Goal: Task Accomplishment & Management: Complete application form

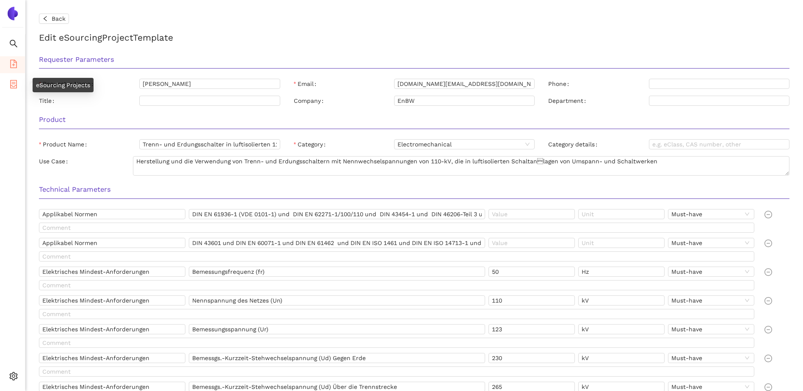
click at [12, 79] on span "container" at bounding box center [13, 85] width 8 height 17
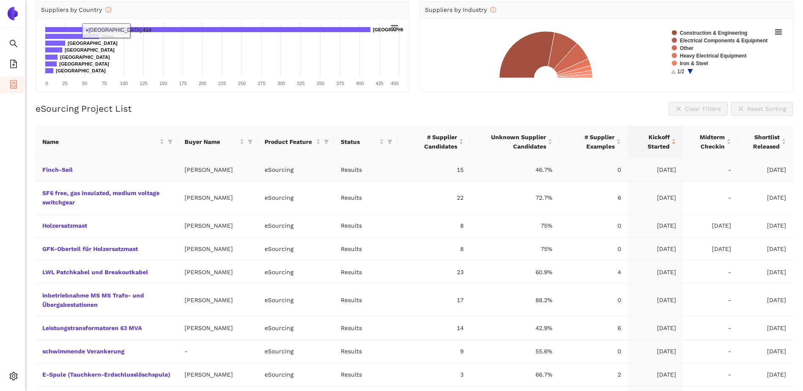
scroll to position [127, 0]
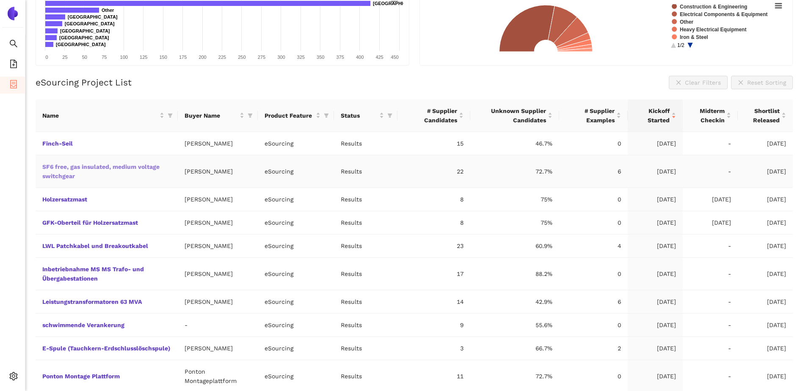
click at [0, 0] on link "SF6 free, gas insulated, medium voltage switchgear" at bounding box center [0, 0] width 0 height 0
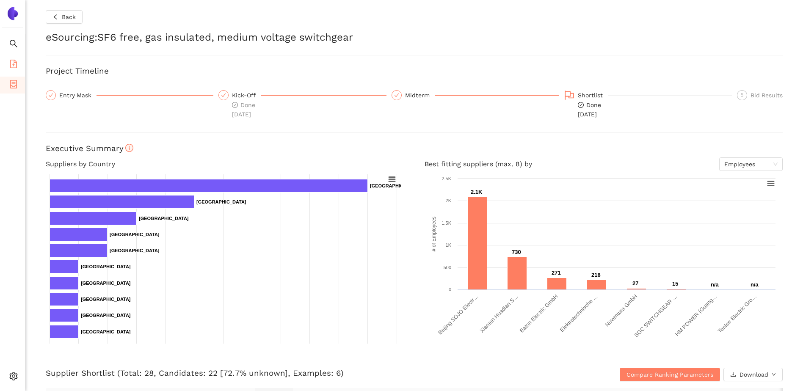
click at [12, 58] on span "file-add" at bounding box center [13, 65] width 8 height 17
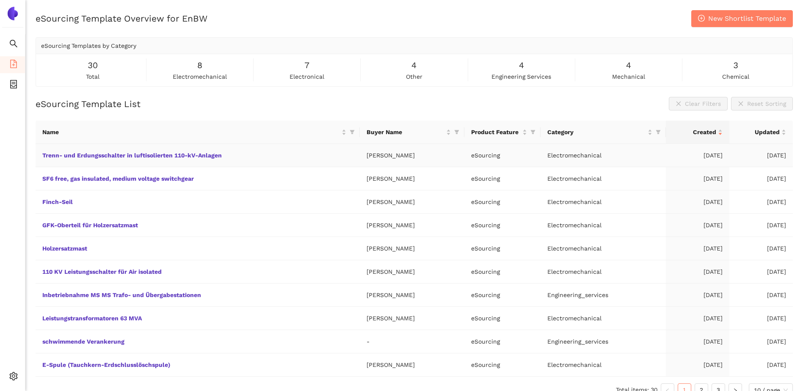
click at [111, 150] on td "Trenn- und Erdungsschalter in luftisolierten 110-kV-Anlagen" at bounding box center [198, 155] width 324 height 23
click at [0, 0] on link "Trenn- und Erdungsschalter in luftisolierten 110-kV-Anlagen" at bounding box center [0, 0] width 0 height 0
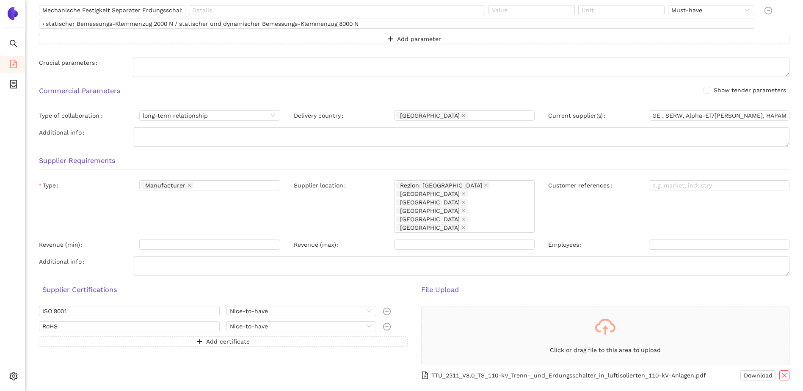
scroll to position [666, 0]
click at [11, 66] on icon "file-add" at bounding box center [13, 64] width 7 height 8
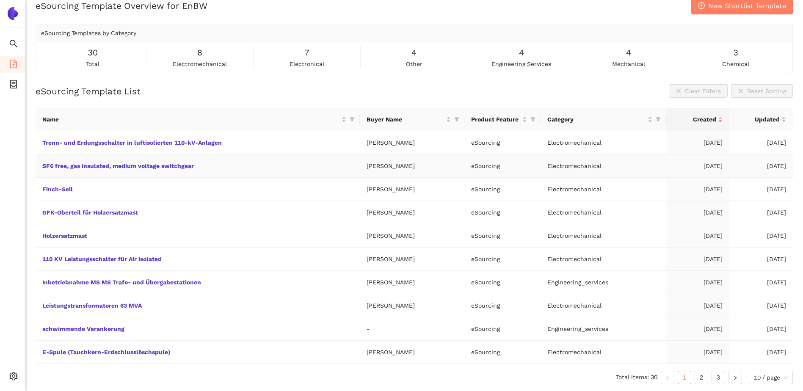
scroll to position [13, 0]
click at [0, 0] on link "110 KV Leistungsschalter für Air isolated" at bounding box center [0, 0] width 0 height 0
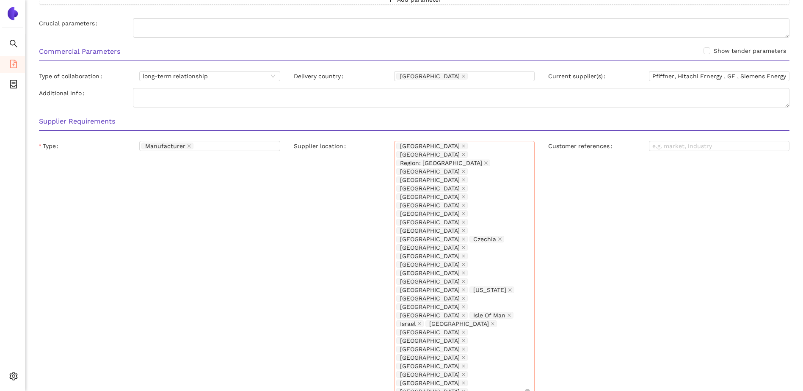
scroll to position [680, 0]
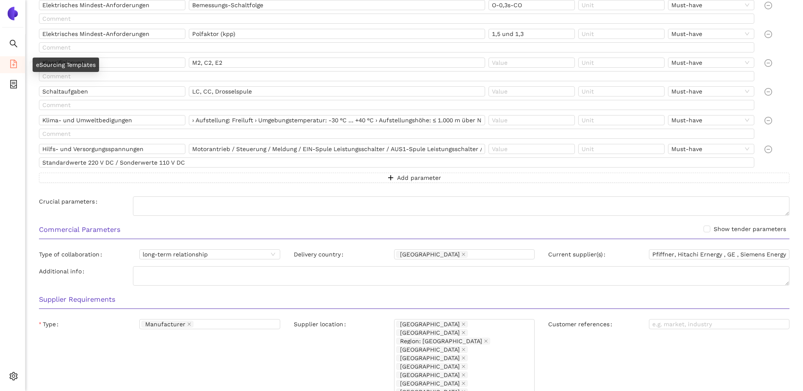
click at [12, 65] on icon "file-add" at bounding box center [13, 64] width 8 height 8
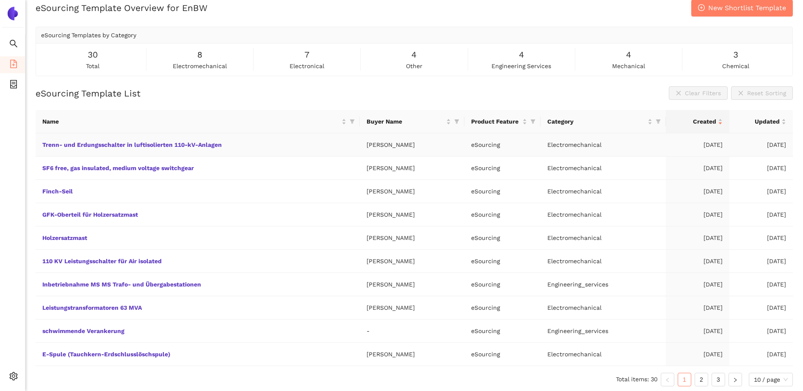
scroll to position [13, 0]
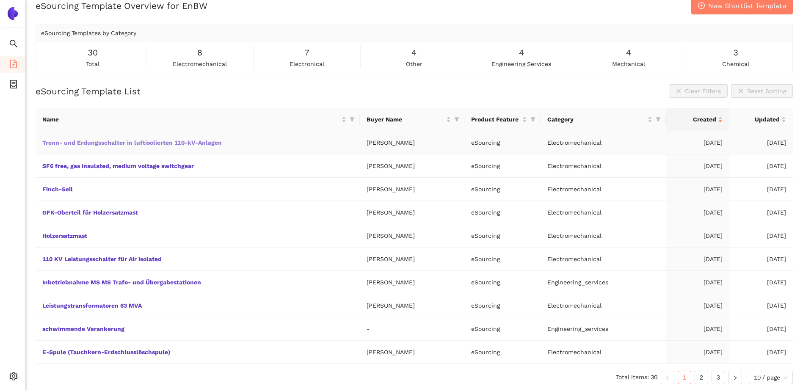
click at [0, 0] on link "Trenn- und Erdungsschalter in luftisolierten 110-kV-Anlagen" at bounding box center [0, 0] width 0 height 0
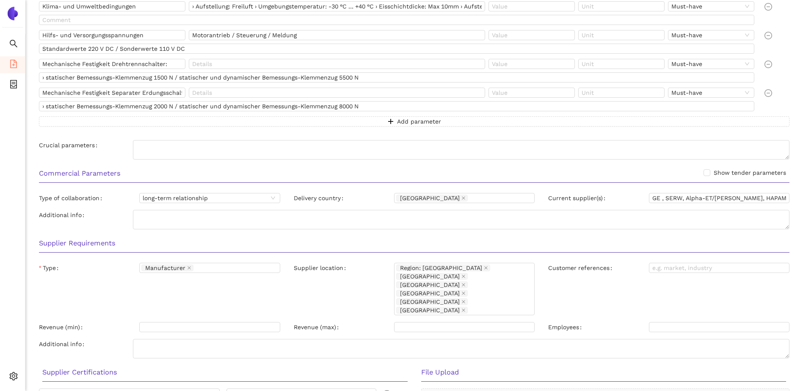
scroll to position [637, 0]
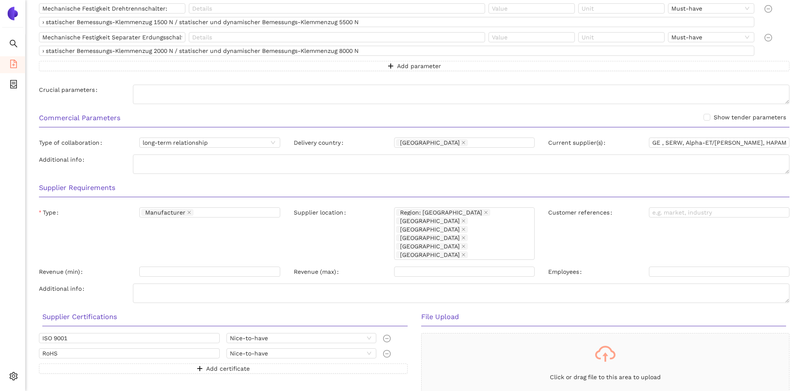
click at [8, 17] on img at bounding box center [13, 14] width 14 height 14
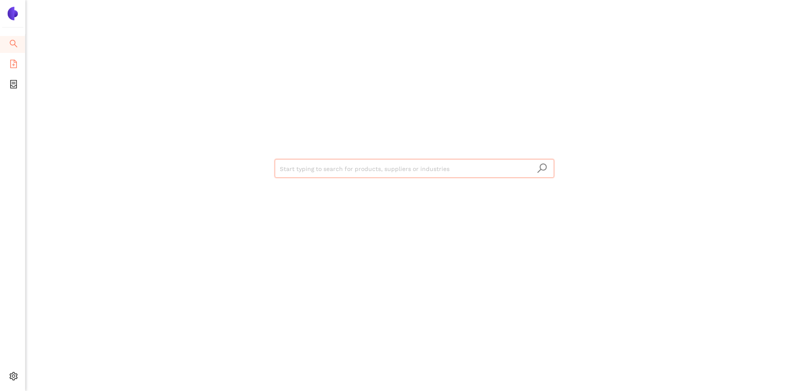
click at [12, 65] on icon "file-add" at bounding box center [13, 64] width 7 height 8
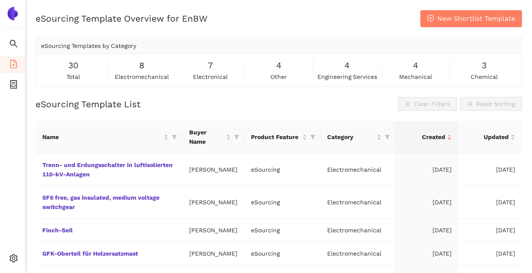
click at [246, 25] on div "eSourcing Template Overview for EnBW New Shortlist Template" at bounding box center [279, 18] width 486 height 17
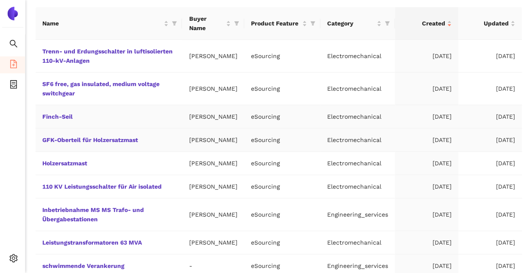
scroll to position [127, 0]
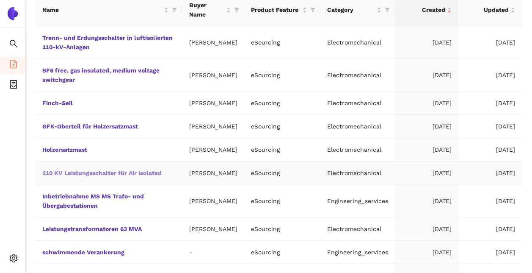
click at [0, 0] on link "110 KV Leistungsschalter für Air isolated" at bounding box center [0, 0] width 0 height 0
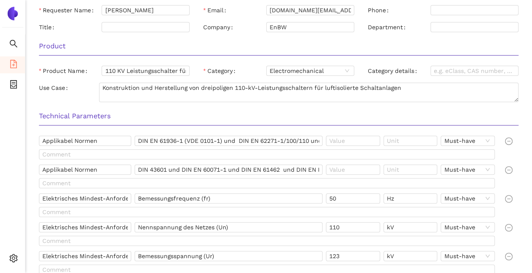
scroll to position [32, 0]
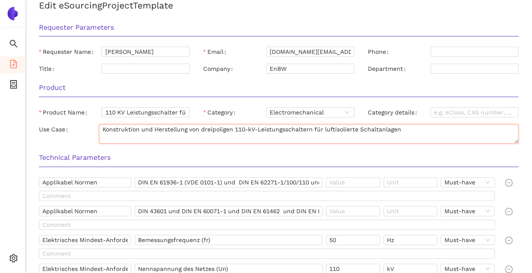
drag, startPoint x: 411, startPoint y: 135, endPoint x: 364, endPoint y: 131, distance: 46.7
click at [364, 131] on textarea "Konstruktion und Herstellung von dreipoligen 110-kV-Leistungsschaltern für luft…" at bounding box center [308, 133] width 419 height 19
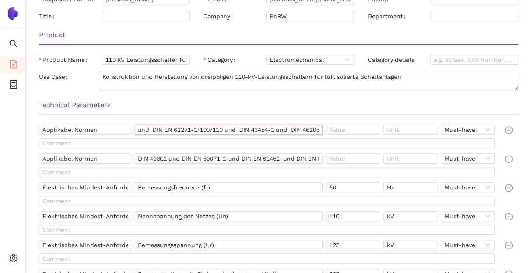
scroll to position [0, 161]
drag, startPoint x: 140, startPoint y: 130, endPoint x: 391, endPoint y: 135, distance: 251.0
click at [391, 135] on div "Applikabel Normen DIN EN 61936-1 (VDE 0101-1) und DIN EN 62271-1/100/110 und DI…" at bounding box center [268, 131] width 459 height 14
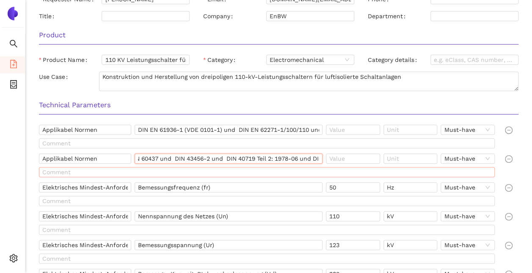
scroll to position [0, 422]
drag, startPoint x: 137, startPoint y: 156, endPoint x: 430, endPoint y: 172, distance: 293.8
click at [430, 172] on div "Applikabel Normen DIN 43601 und DIN EN 60071-1 und DIN EN 61462 und DIN EN ISO …" at bounding box center [269, 166] width 466 height 27
click at [246, 178] on div at bounding box center [268, 174] width 459 height 14
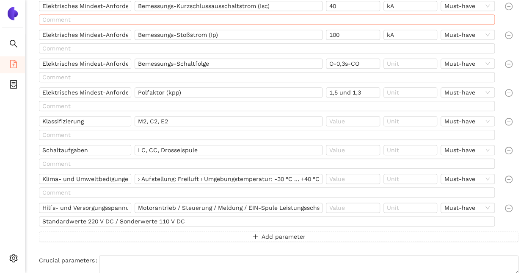
scroll to position [423, 0]
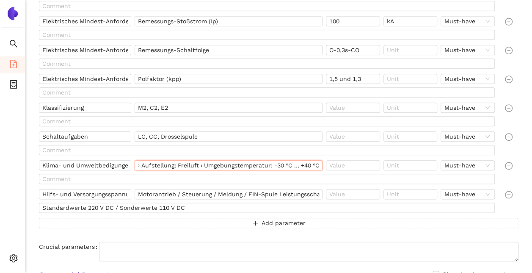
drag, startPoint x: 144, startPoint y: 163, endPoint x: 221, endPoint y: 167, distance: 76.7
click at [221, 167] on input "› Aufstellung: Freiluft › Umgebungstemperatur: -30 °C … +40 °C › Aufstellungshö…" at bounding box center [229, 165] width 188 height 10
drag, startPoint x: 52, startPoint y: 165, endPoint x: 150, endPoint y: 168, distance: 98.2
click at [150, 168] on div "Klima- und Umweltbedigungen › Aufstellung: Freiluft › Umgebungstemperatur: -30 …" at bounding box center [268, 167] width 459 height 14
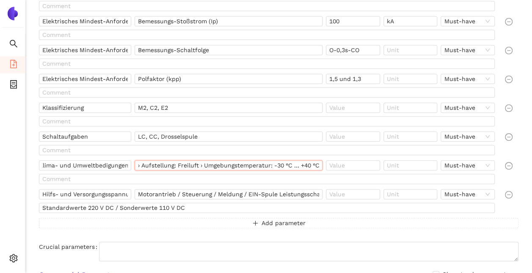
scroll to position [0, 0]
drag, startPoint x: 198, startPoint y: 163, endPoint x: 217, endPoint y: 161, distance: 18.7
click at [217, 161] on input "› Aufstellung: Freiluft › Umgebungstemperatur: -30 °C … +40 °C › Aufstellungshö…" at bounding box center [229, 165] width 188 height 10
drag, startPoint x: 51, startPoint y: 196, endPoint x: 165, endPoint y: 197, distance: 113.9
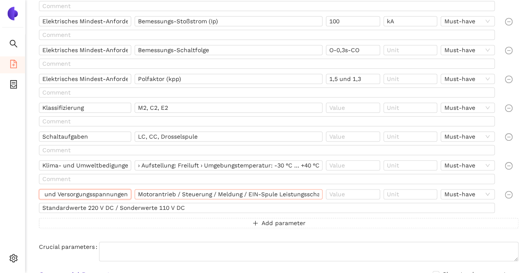
click at [165, 197] on div "Hilfs- und Versorgungsspannungen Motorantrieb / Steuerung / Meldung / EIN-Spule…" at bounding box center [268, 196] width 459 height 14
drag, startPoint x: 180, startPoint y: 197, endPoint x: 257, endPoint y: 191, distance: 77.2
click at [256, 191] on input "Motorantrieb / Steuerung / Meldung / EIN-Spule Leistungsschalter / AUS1-Spule L…" at bounding box center [229, 194] width 188 height 10
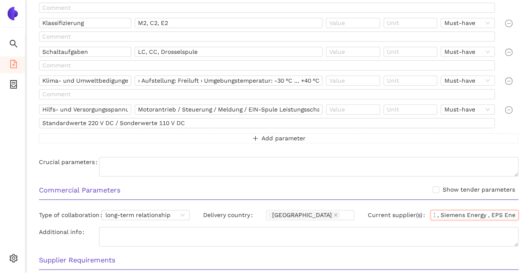
scroll to position [0, 122]
drag, startPoint x: 434, startPoint y: 214, endPoint x: 533, endPoint y: 212, distance: 99.1
click at [520, 214] on div "Current supplier(s) Pfiffner, Hitachi Ernergy , GE , Siemens Energy , EPS Energ…" at bounding box center [443, 217] width 164 height 14
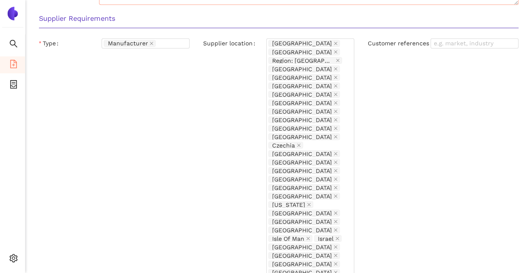
scroll to position [762, 0]
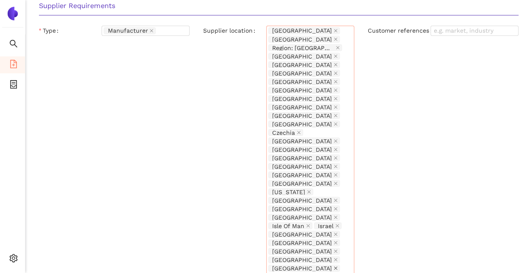
click at [334, 265] on icon "close" at bounding box center [336, 267] width 4 height 4
click at [334, 147] on icon "close" at bounding box center [335, 148] width 3 height 3
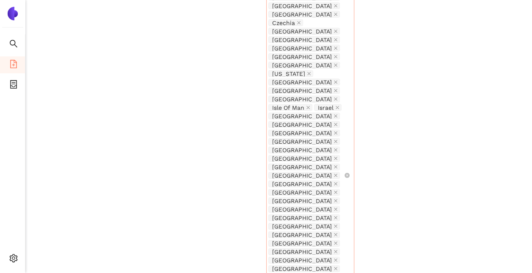
scroll to position [889, 0]
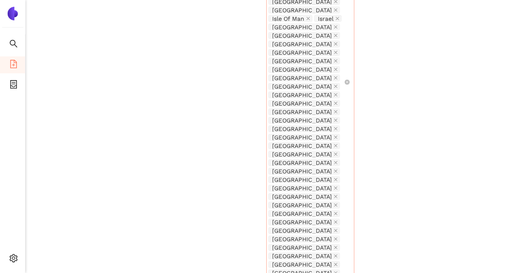
scroll to position [973, 0]
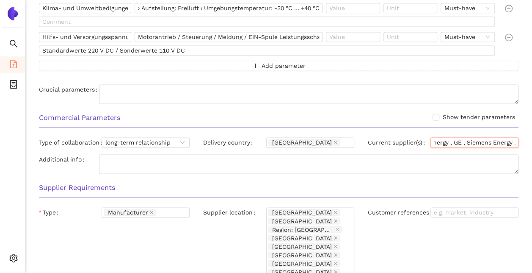
scroll to position [0, 122]
drag, startPoint x: 433, startPoint y: 141, endPoint x: 540, endPoint y: 141, distance: 106.2
click at [370, 139] on label "Current supplier(s)" at bounding box center [398, 142] width 61 height 10
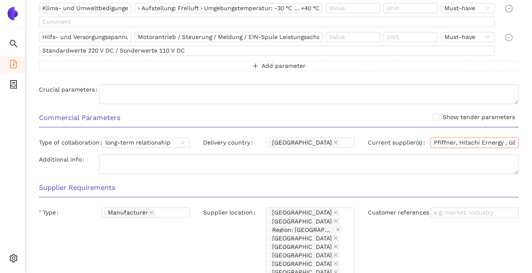
click at [430, 139] on input "Pfiffner, Hitachi Ernergy , GE , Siemens Energy , EPS Energie/Eximprod" at bounding box center [474, 142] width 88 height 10
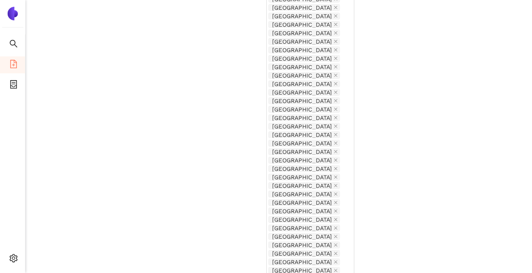
scroll to position [1046, 0]
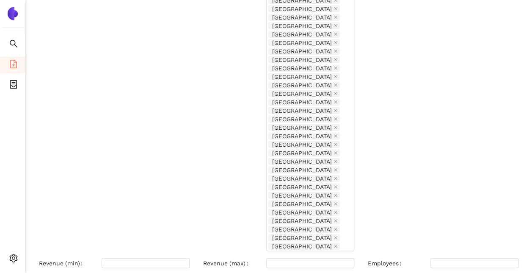
drag, startPoint x: 243, startPoint y: 115, endPoint x: 85, endPoint y: 108, distance: 158.4
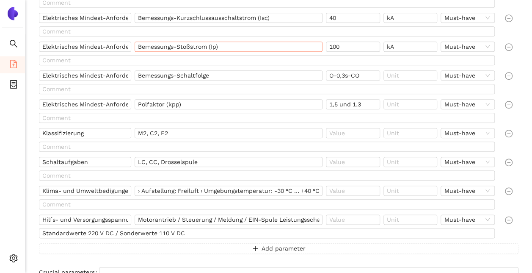
scroll to position [411, 0]
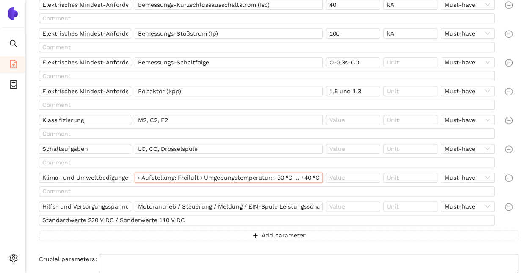
click at [196, 173] on input "› Aufstellung: Freiluft › Umgebungstemperatur: -30 °C … +40 °C › Aufstellungshö…" at bounding box center [229, 177] width 188 height 10
drag, startPoint x: 250, startPoint y: 176, endPoint x: 332, endPoint y: 182, distance: 82.7
click at [332, 182] on div "Klima- und Umweltbedigungen › Aufstellung: Freiluft › Umgebungstemperatur: -30 …" at bounding box center [268, 179] width 459 height 14
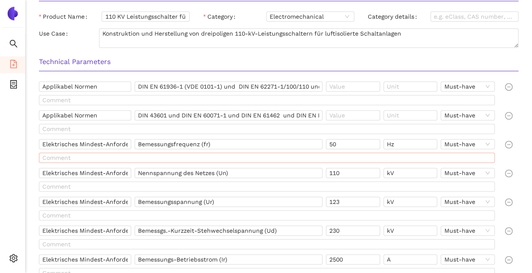
scroll to position [115, 0]
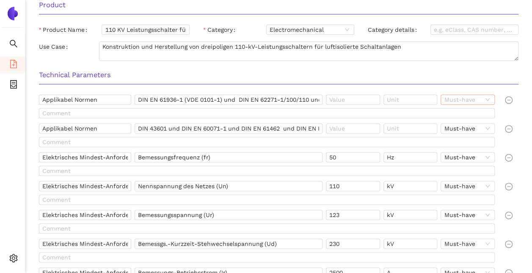
click at [484, 98] on span "Must-have" at bounding box center [467, 99] width 47 height 9
click at [486, 127] on div "Nice-to-have" at bounding box center [468, 127] width 44 height 9
click at [490, 126] on span "Must-have" at bounding box center [467, 128] width 47 height 9
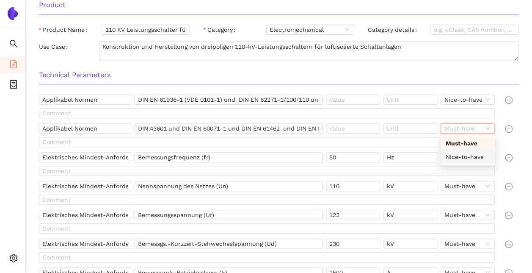
click at [484, 158] on div "Nice-to-have" at bounding box center [468, 156] width 44 height 9
click at [519, 146] on div at bounding box center [512, 136] width 20 height 27
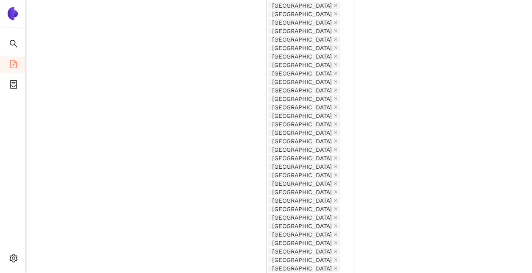
scroll to position [1046, 0]
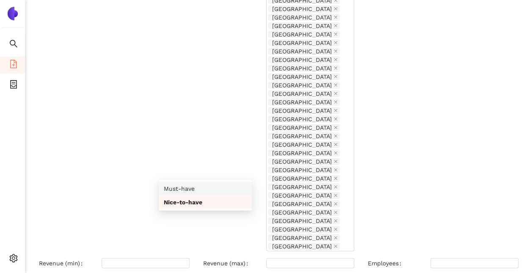
click at [229, 188] on div "Must-have" at bounding box center [205, 188] width 83 height 9
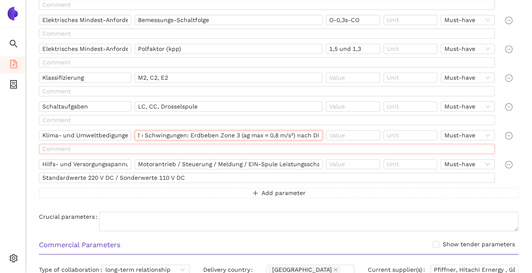
scroll to position [0, 410]
drag, startPoint x: 142, startPoint y: 135, endPoint x: 152, endPoint y: 146, distance: 15.6
click at [152, 146] on div "Klima- und Umweltbedigungen › Aufstellung: Freiluft › Umgebungstemperatur: -30 …" at bounding box center [269, 143] width 466 height 27
click at [183, 139] on input "› Aufstellung: Freiluft › Umgebungstemperatur: -30 °C … +40 °C › Aufstellungshö…" at bounding box center [229, 135] width 188 height 10
drag, startPoint x: 144, startPoint y: 137, endPoint x: 154, endPoint y: 135, distance: 10.8
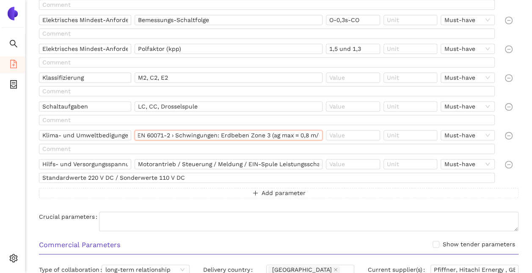
click at [144, 137] on input "› Aufstellung: Freiluft › Umgebungstemperatur: -30 °C … +40 °C › Aufstellungshö…" at bounding box center [229, 135] width 188 height 10
drag, startPoint x: 155, startPoint y: 135, endPoint x: 163, endPoint y: 152, distance: 18.4
click at [163, 152] on div "Klima- und Umweltbedigungen › Aufstellung: Freiluft › Umgebungstemperatur: -30 …" at bounding box center [269, 143] width 466 height 27
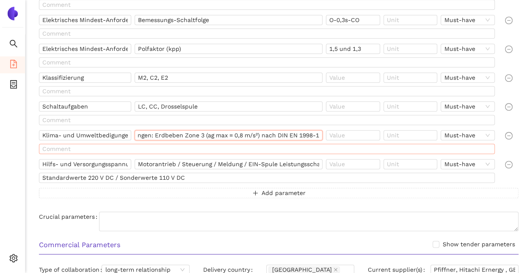
drag, startPoint x: 149, startPoint y: 135, endPoint x: 398, endPoint y: 149, distance: 249.7
click at [408, 146] on div "Klima- und Umweltbedigungen › Aufstellung: Freiluft › Umgebungstemperatur: -30 …" at bounding box center [269, 143] width 466 height 27
type input "› Aufstellung: Freiluft › Umgebungstemperatur: -30 °C … +40 °C › Aufstellungshö…"
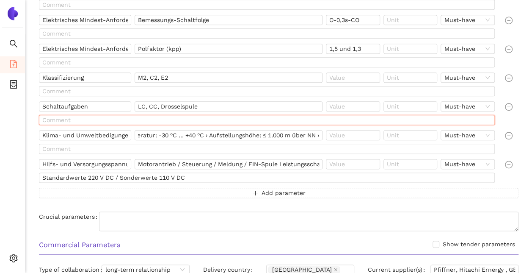
click at [311, 120] on input "text" at bounding box center [267, 120] width 456 height 10
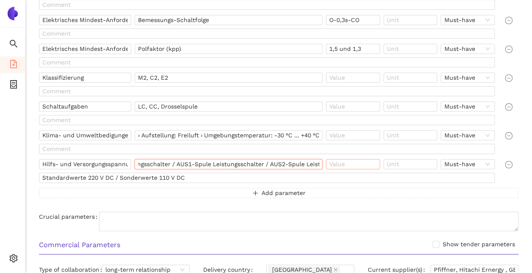
scroll to position [0, 293]
drag, startPoint x: 180, startPoint y: 162, endPoint x: 326, endPoint y: 165, distance: 146.1
click at [326, 165] on div "Hilfs- und Versorgungsspannungen Motorantrieb / Steuerung / Meldung / EIN-Spule…" at bounding box center [268, 166] width 459 height 14
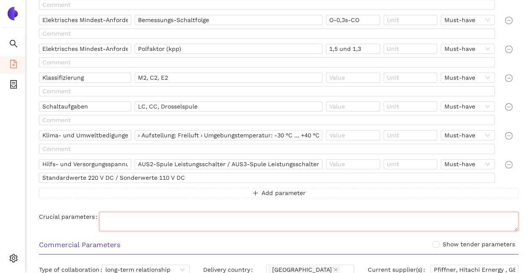
scroll to position [0, 0]
click at [352, 219] on textarea "Crucial parameters" at bounding box center [308, 220] width 419 height 19
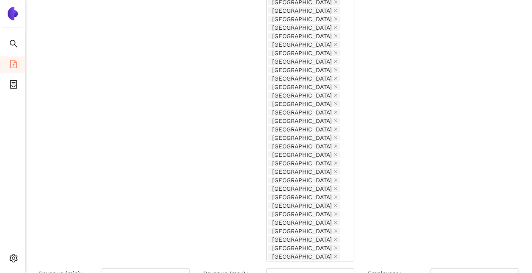
scroll to position [1046, 0]
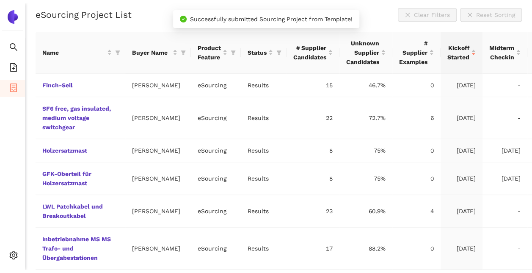
scroll to position [99, 0]
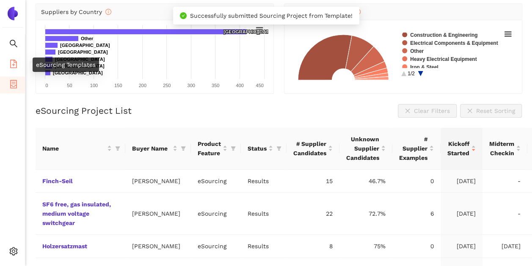
click at [11, 65] on icon "file-add" at bounding box center [13, 64] width 8 height 8
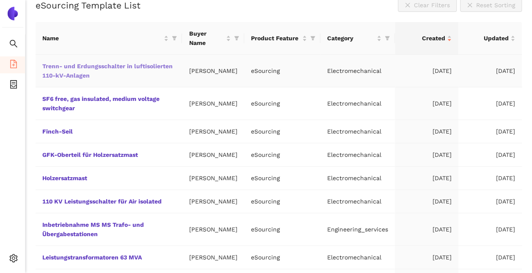
click at [0, 0] on link "Trenn- und Erdungsschalter in luftisolierten 110-kV-Anlagen" at bounding box center [0, 0] width 0 height 0
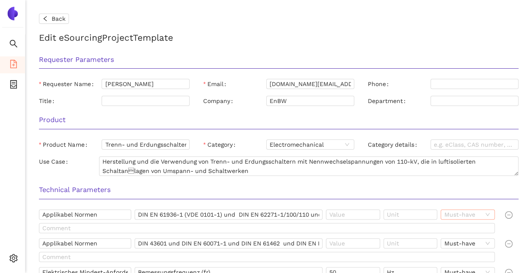
click at [490, 213] on span "Must-have" at bounding box center [467, 214] width 47 height 9
click at [483, 245] on div "Nice-to-have" at bounding box center [468, 241] width 44 height 9
click at [490, 243] on span "Must-have" at bounding box center [467, 242] width 47 height 9
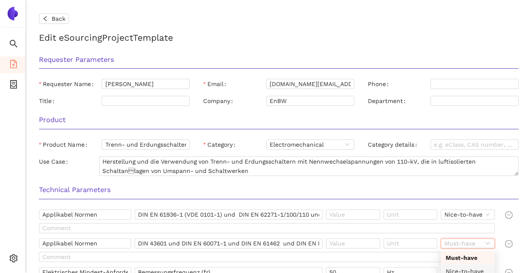
click at [483, 269] on div "Nice-to-have" at bounding box center [468, 270] width 44 height 9
click at [262, 196] on div "Technical Parameters" at bounding box center [278, 192] width 493 height 27
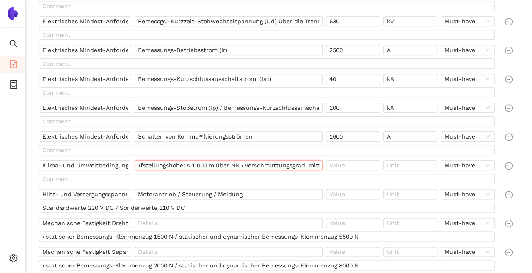
scroll to position [0, 301]
drag, startPoint x: 287, startPoint y: 166, endPoint x: 275, endPoint y: 171, distance: 12.7
click at [275, 171] on div "› Aufstellung: Freiluft › Umgebungstemperatur: -30 °C … +40 °C › Eisschichtdick…" at bounding box center [230, 167] width 191 height 14
click at [226, 166] on input "› Aufstellung: Freiluft › Umgebungstemperatur: -30 °C … +40 °C › Eisschichtdick…" at bounding box center [229, 165] width 188 height 10
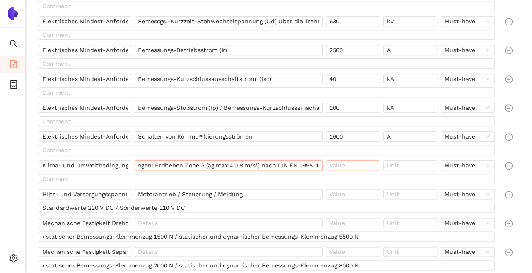
drag, startPoint x: 224, startPoint y: 164, endPoint x: 339, endPoint y: 168, distance: 114.8
click at [339, 168] on div "Klima- und Umweltbedingungen › Aufstellung: Freiluft › Umgebungstemperatur: -30…" at bounding box center [268, 167] width 459 height 14
type input "› Aufstellung: Freiluft › Umgebungstemperatur: -30 °C … +40 °C › Eisschichtdick…"
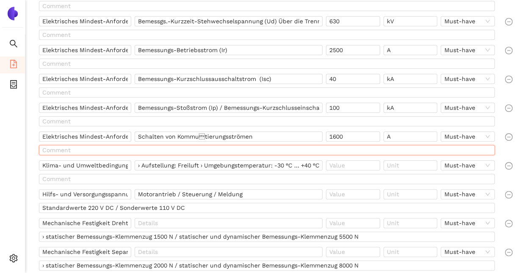
click at [220, 150] on input "text" at bounding box center [267, 150] width 456 height 10
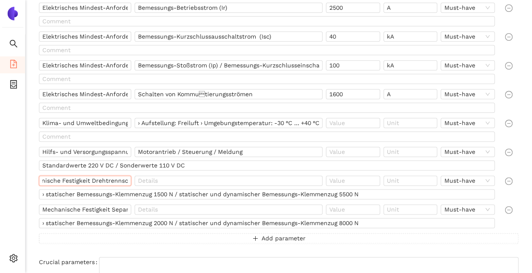
scroll to position [0, 39]
drag, startPoint x: 46, startPoint y: 180, endPoint x: 143, endPoint y: 191, distance: 97.6
click at [143, 191] on div "Mechanische Festigkeit Drehtrennschalter: Must-have › statischer Bemessungs-Kle…" at bounding box center [269, 188] width 466 height 27
click at [59, 182] on input "Mechanische Festigkeit Drehtrennschalter:" at bounding box center [85, 180] width 92 height 10
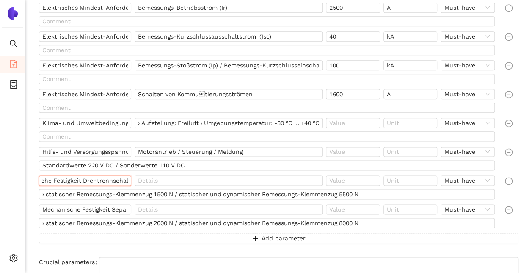
drag, startPoint x: 43, startPoint y: 181, endPoint x: 94, endPoint y: 183, distance: 51.3
click at [94, 183] on input "Mechanische Festigkeit Drehtrennschalter:" at bounding box center [85, 180] width 92 height 10
drag, startPoint x: 70, startPoint y: 191, endPoint x: 125, endPoint y: 192, distance: 54.6
click at [101, 190] on input "› statischer Bemessungs-Klemmenzug 1500 N / statischer und dynamischer Bemessun…" at bounding box center [267, 194] width 456 height 10
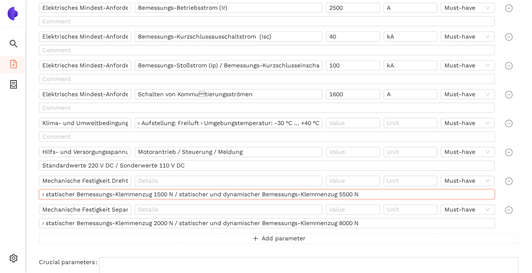
drag, startPoint x: 183, startPoint y: 194, endPoint x: 370, endPoint y: 199, distance: 187.1
click at [370, 199] on div "› statischer Bemessungs-Klemmenzug 1500 N / statischer und dynamischer Bemessun…" at bounding box center [268, 196] width 459 height 14
drag, startPoint x: 47, startPoint y: 207, endPoint x: 142, endPoint y: 208, distance: 95.7
click at [142, 208] on div "Mechanische Festigkeit Separater Erdungsschalter: Must-have" at bounding box center [268, 211] width 459 height 14
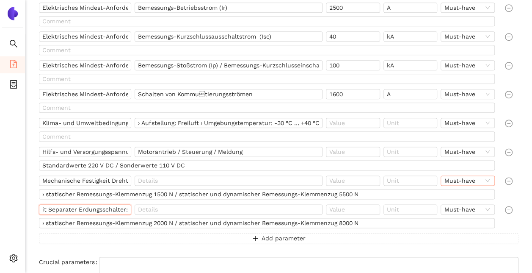
click at [491, 181] on span "Must-have" at bounding box center [467, 180] width 47 height 9
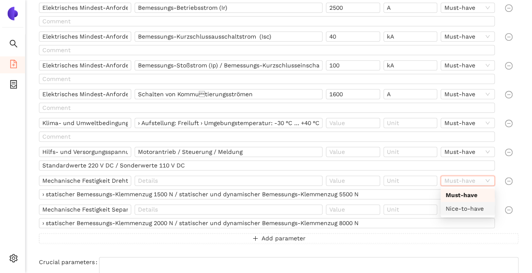
click at [473, 213] on div "Nice-to-have" at bounding box center [468, 208] width 54 height 14
click at [488, 210] on span "Must-have" at bounding box center [467, 208] width 47 height 9
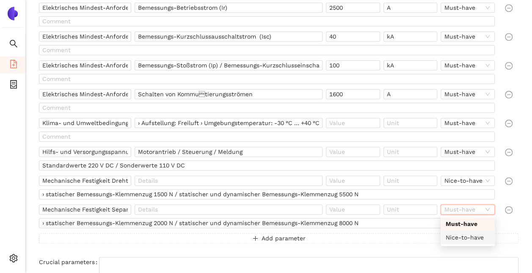
click at [475, 235] on div "Nice-to-have" at bounding box center [468, 236] width 44 height 9
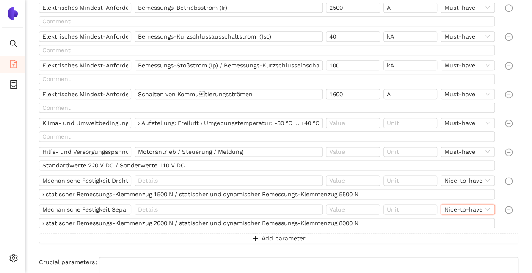
click at [516, 223] on div at bounding box center [512, 217] width 20 height 27
drag, startPoint x: 158, startPoint y: 194, endPoint x: 284, endPoint y: 212, distance: 127.9
click at [159, 194] on input "› statischer Bemessungs-Klemmenzug 1500 N / statischer und dynamischer Bemessun…" at bounding box center [267, 194] width 456 height 10
drag, startPoint x: 342, startPoint y: 193, endPoint x: 353, endPoint y: 191, distance: 11.6
click at [353, 191] on input "› statischer Bemessungs-Klemmenzug 1500 N / statischer und dynamischer Bemessun…" at bounding box center [267, 194] width 456 height 10
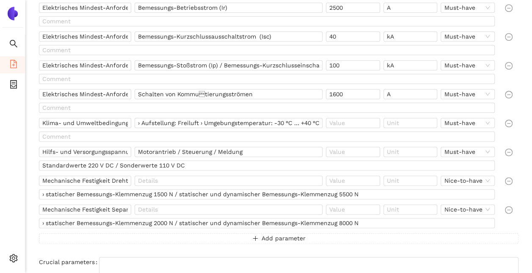
click at [519, 223] on div at bounding box center [512, 217] width 20 height 27
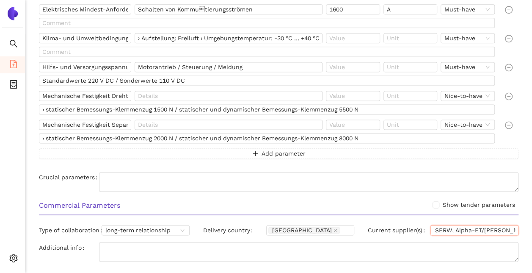
scroll to position [0, 24]
drag, startPoint x: 434, startPoint y: 229, endPoint x: 525, endPoint y: 237, distance: 90.9
click at [525, 237] on div "Commercial Parameters Show tender parameters Type of collaboration long-term re…" at bounding box center [278, 230] width 493 height 70
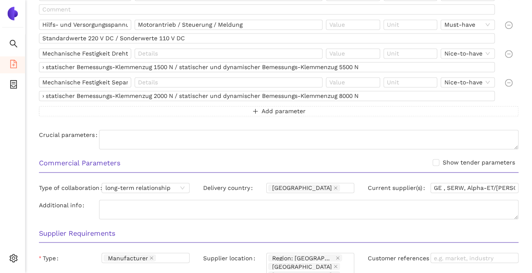
scroll to position [635, 0]
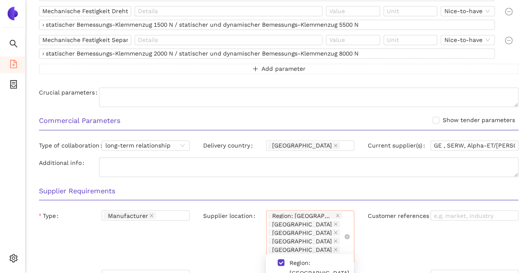
click at [342, 213] on div "Region: Europa Morocco South Africa Canada Taiwan United States" at bounding box center [305, 236] width 75 height 51
click at [400, 233] on div "Customer references" at bounding box center [443, 238] width 164 height 56
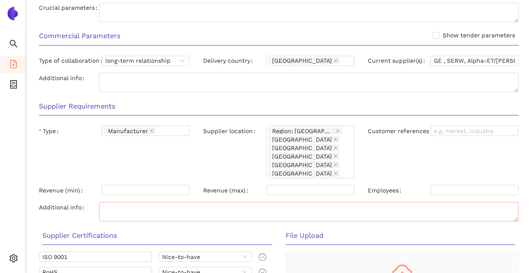
scroll to position [762, 0]
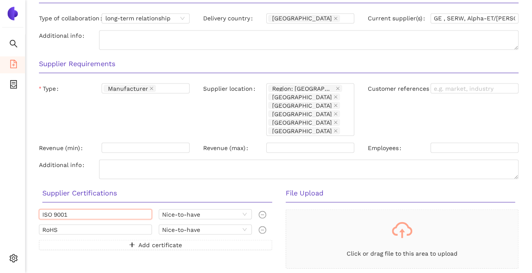
click at [111, 209] on input "ISO 9001" at bounding box center [95, 214] width 113 height 10
click at [121, 209] on input "ISO 9001" at bounding box center [95, 214] width 113 height 10
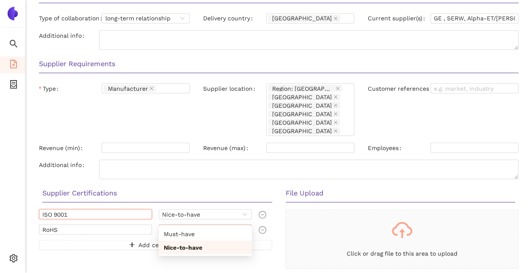
click at [248, 224] on span "Nice-to-have" at bounding box center [205, 228] width 86 height 9
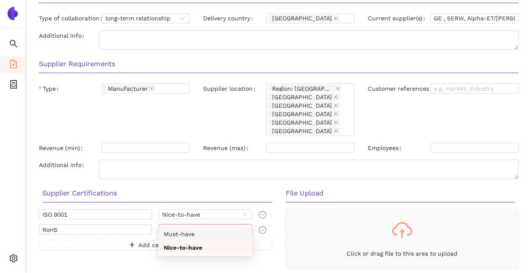
click at [209, 234] on div "Must-have" at bounding box center [205, 233] width 83 height 9
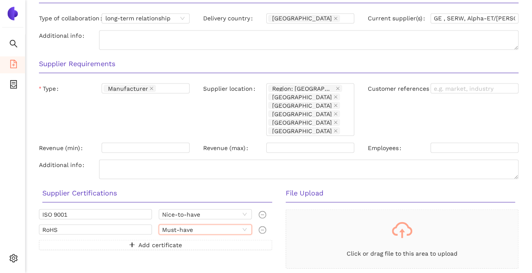
click at [239, 256] on div "ISO 9001 Nice-to-have RoHS Must-have Must-have Add certificate" at bounding box center [155, 253] width 247 height 89
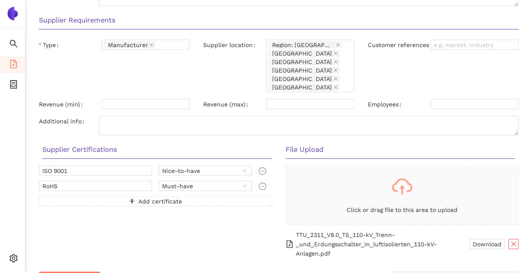
scroll to position [807, 0]
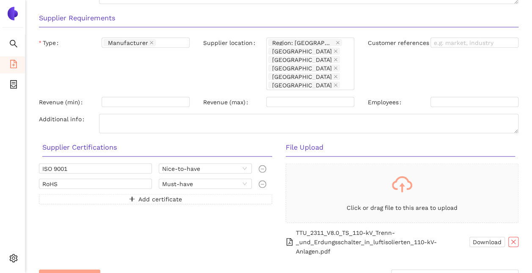
click at [61, 272] on span "Save Template" at bounding box center [70, 277] width 48 height 11
click at [428, 272] on span "Submit eSourcing Project Request" at bounding box center [455, 277] width 114 height 11
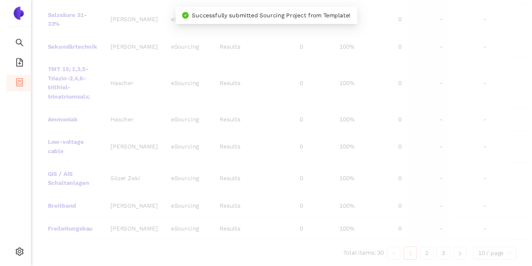
scroll to position [353, 0]
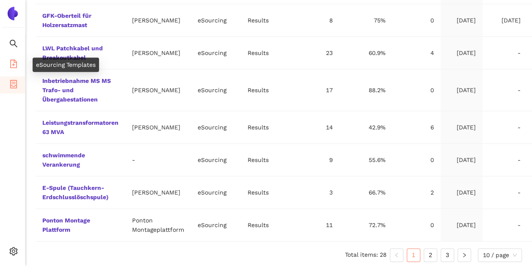
click at [12, 61] on icon "file-add" at bounding box center [13, 64] width 8 height 8
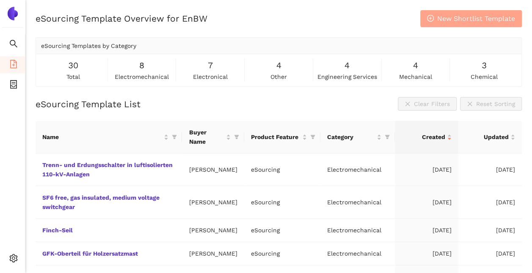
click at [445, 23] on span "New Shortlist Template" at bounding box center [476, 18] width 78 height 11
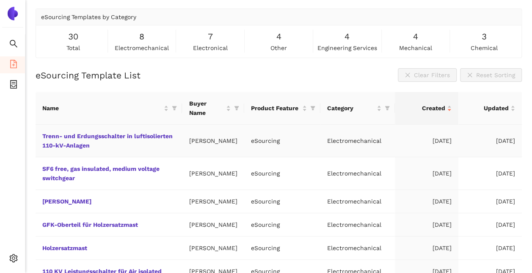
scroll to position [42, 0]
